Goal: Book appointment/travel/reservation

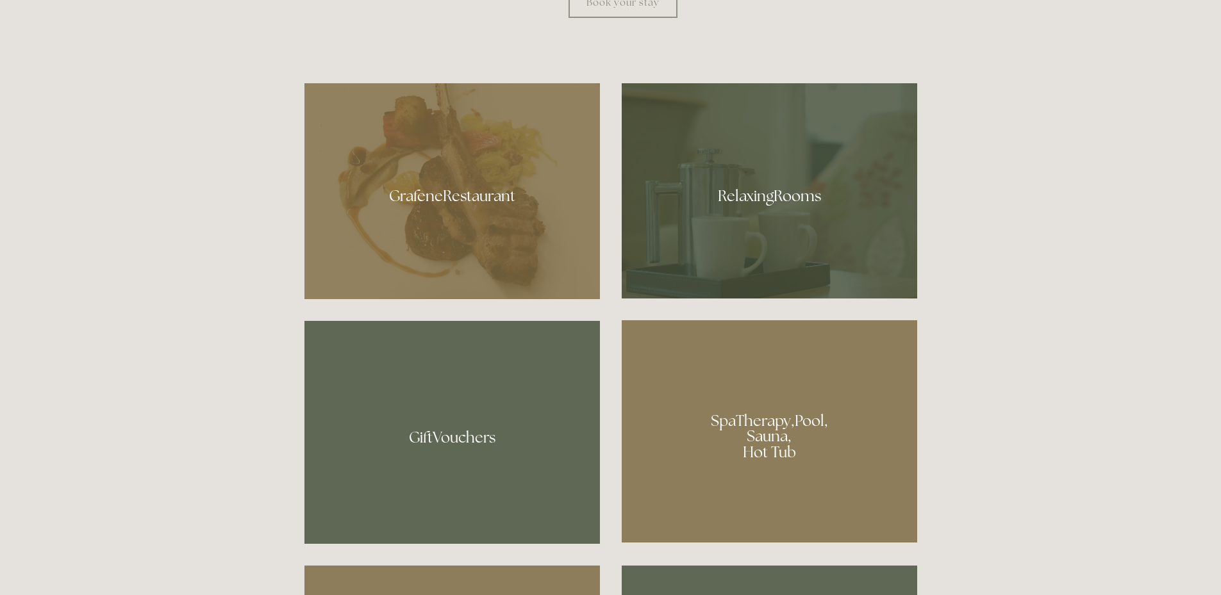
scroll to position [833, 0]
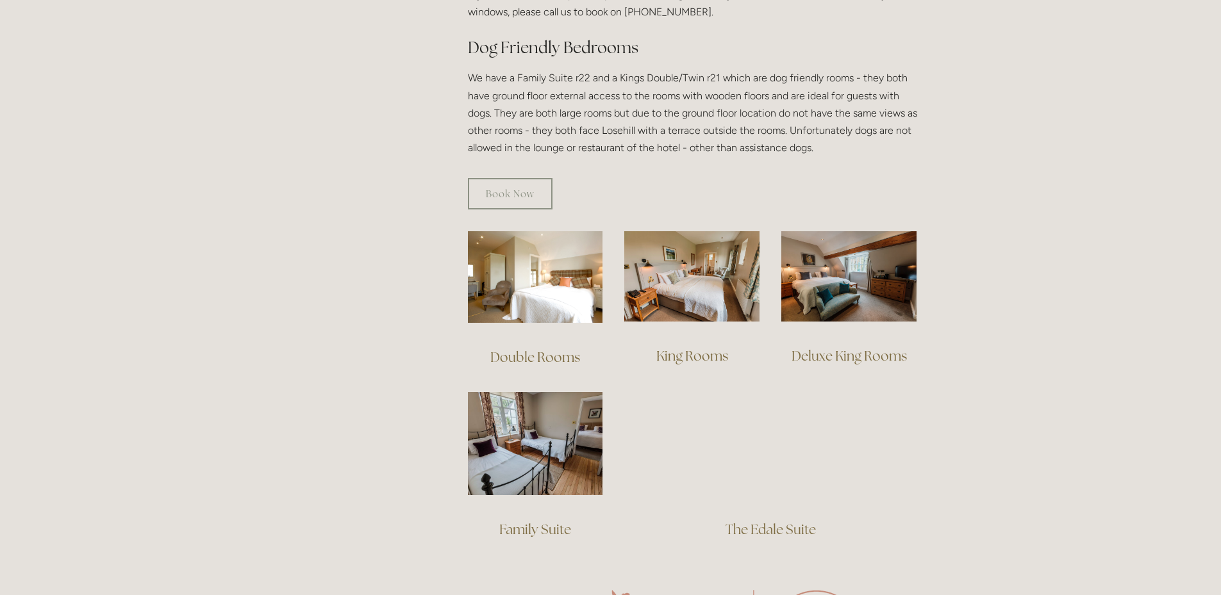
scroll to position [833, 0]
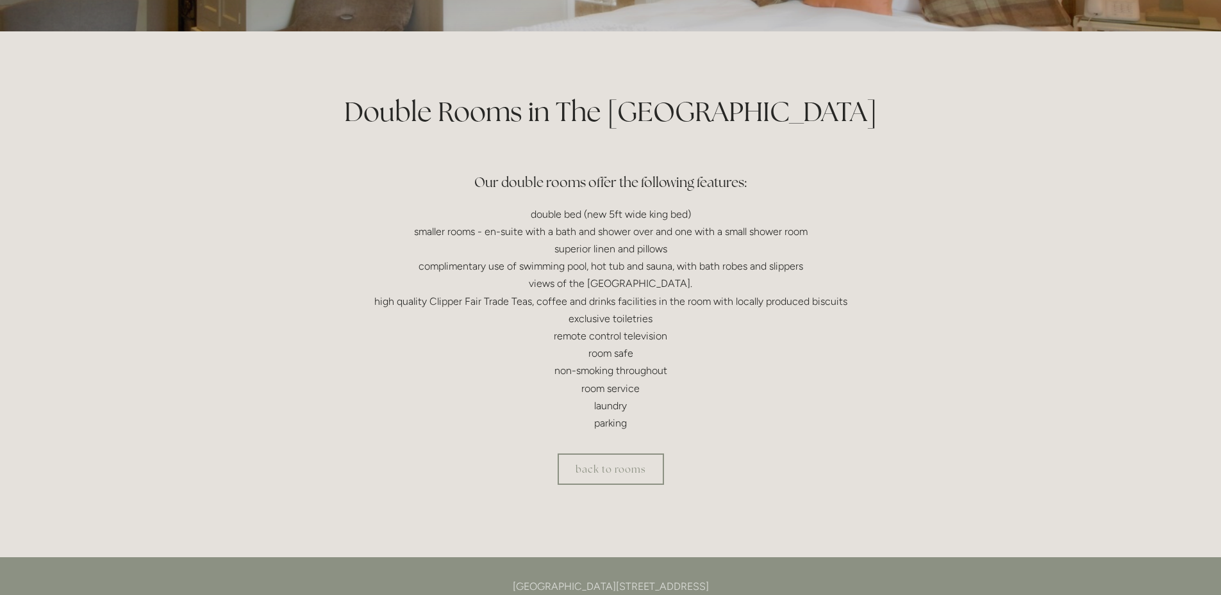
scroll to position [256, 0]
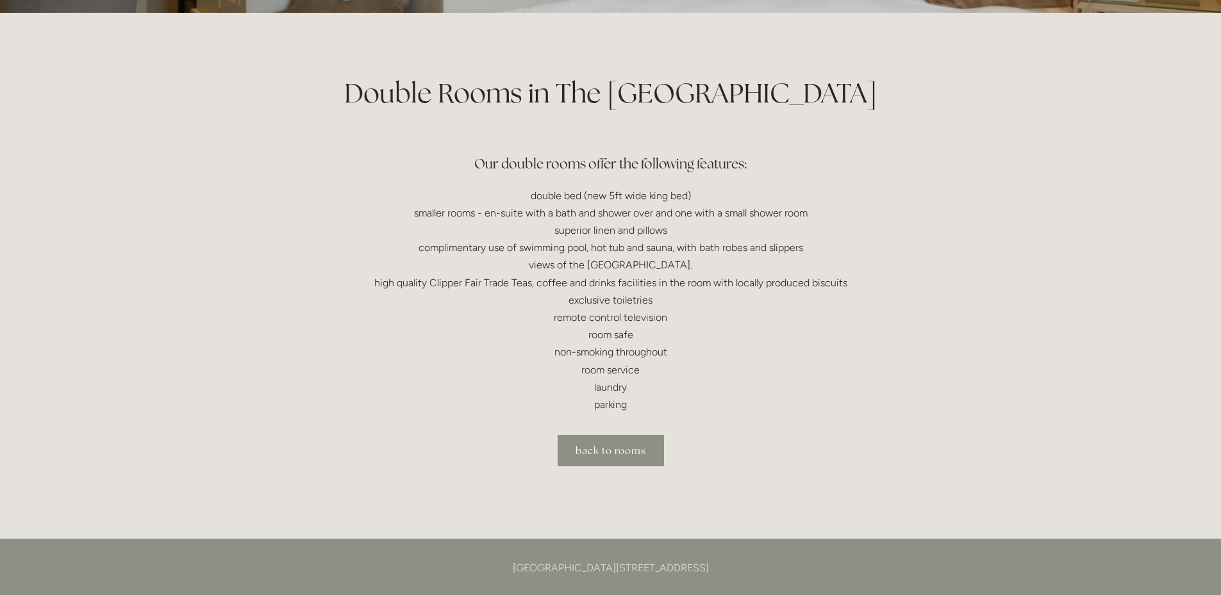
click at [630, 455] on link "back to rooms" at bounding box center [610, 450] width 106 height 31
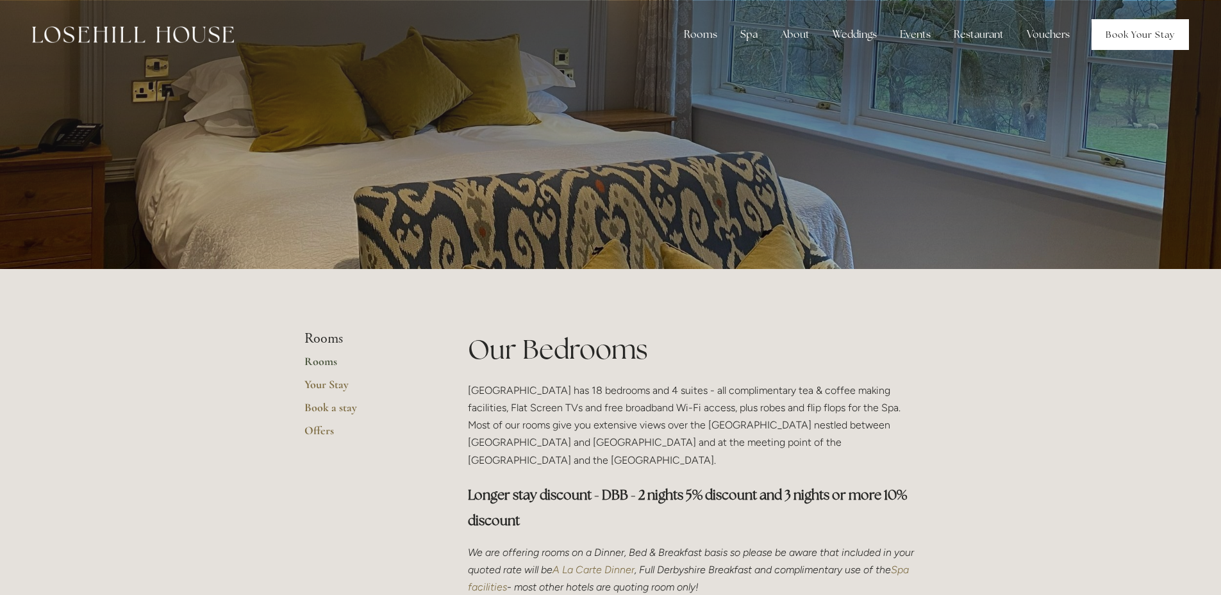
click at [1117, 34] on link "Book Your Stay" at bounding box center [1139, 34] width 97 height 31
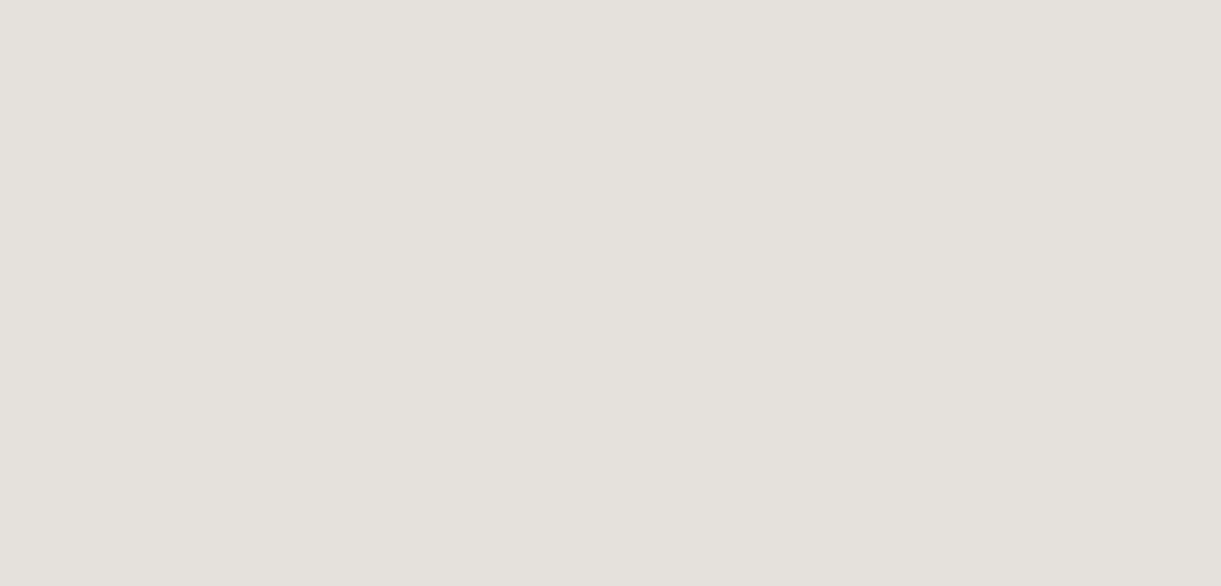
scroll to position [1479, 0]
